Goal: Navigation & Orientation: Go to known website

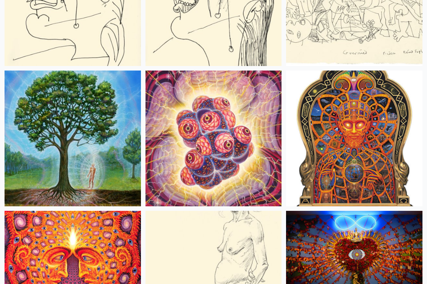
scroll to position [7874, 0]
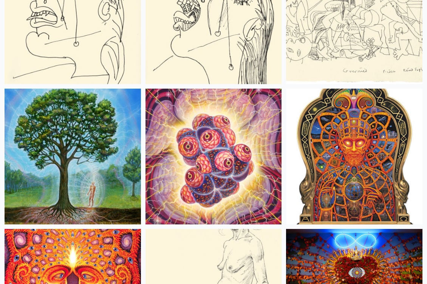
click at [221, 122] on img at bounding box center [213, 157] width 136 height 136
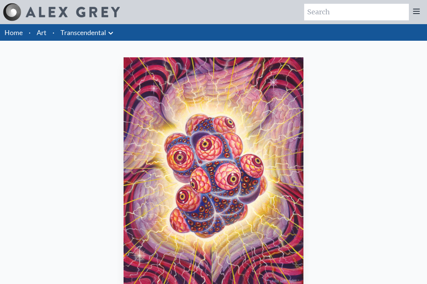
click at [46, 38] on link "Art" at bounding box center [42, 32] width 10 height 11
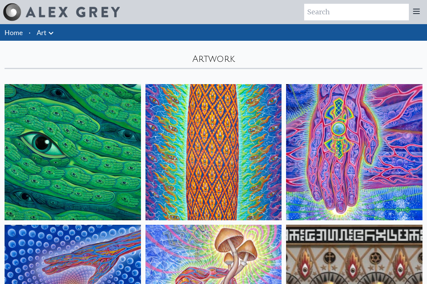
click at [20, 37] on link "Home" at bounding box center [14, 32] width 18 height 8
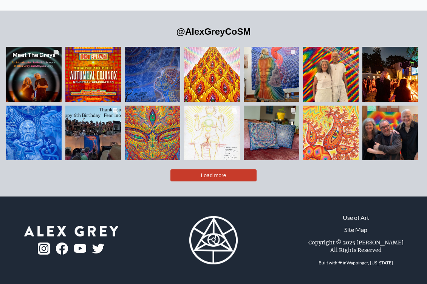
scroll to position [1801, 0]
click at [43, 243] on img at bounding box center [44, 249] width 12 height 12
